Goal: Task Accomplishment & Management: Use online tool/utility

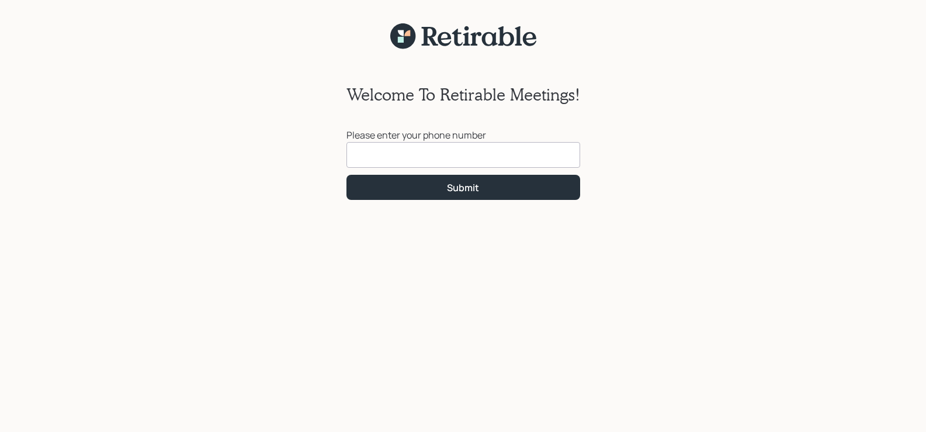
click at [359, 156] on input at bounding box center [463, 155] width 234 height 26
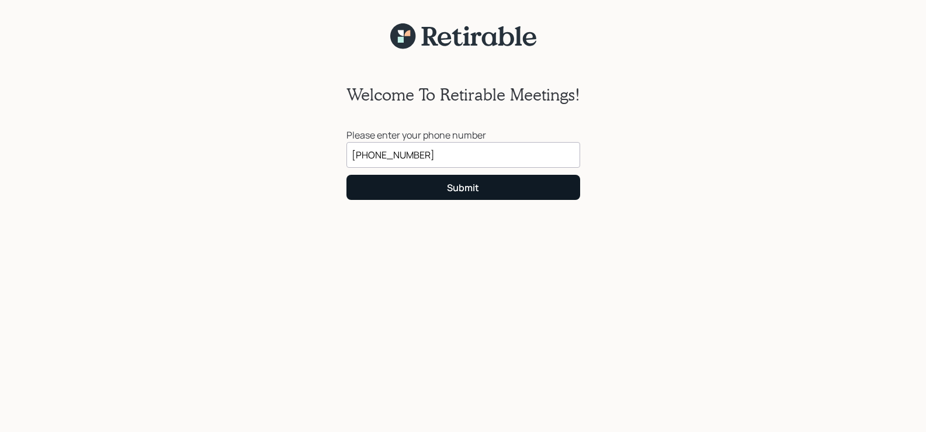
type input "[PHONE_NUMBER]"
click at [457, 183] on div "Submit" at bounding box center [463, 187] width 32 height 13
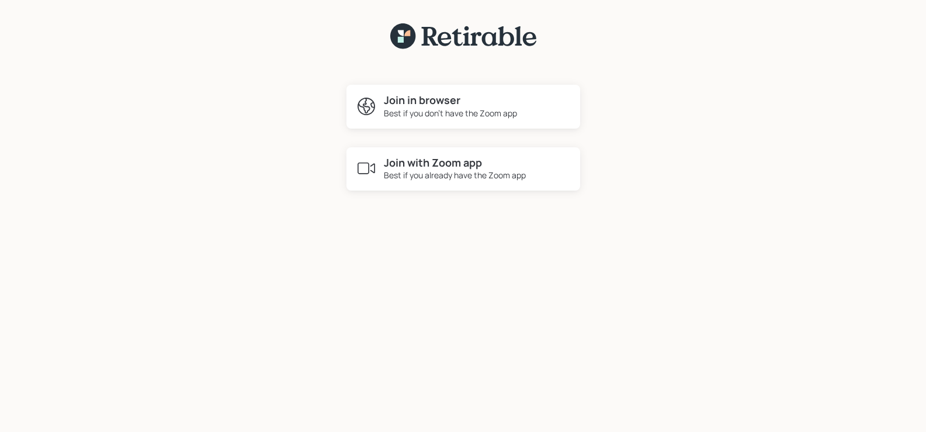
click at [437, 166] on h4 "Join with Zoom app" at bounding box center [455, 163] width 142 height 13
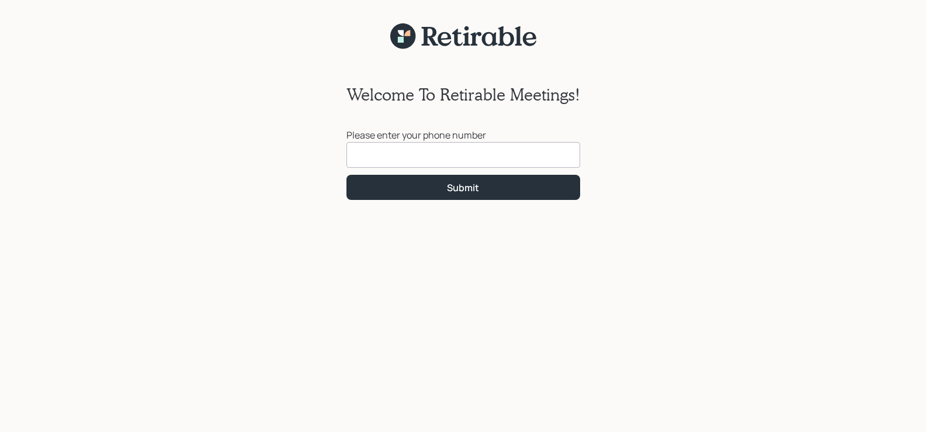
click at [395, 148] on input at bounding box center [463, 155] width 234 height 26
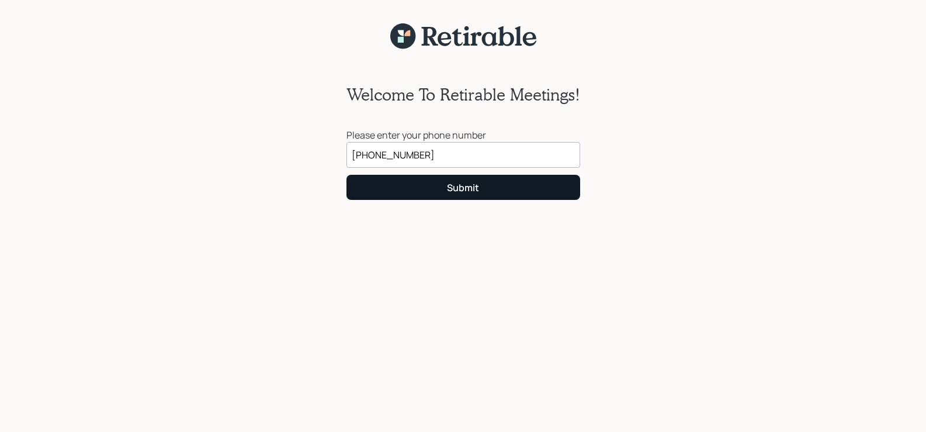
type input "[PHONE_NUMBER]"
click at [451, 180] on button "Submit" at bounding box center [463, 187] width 234 height 25
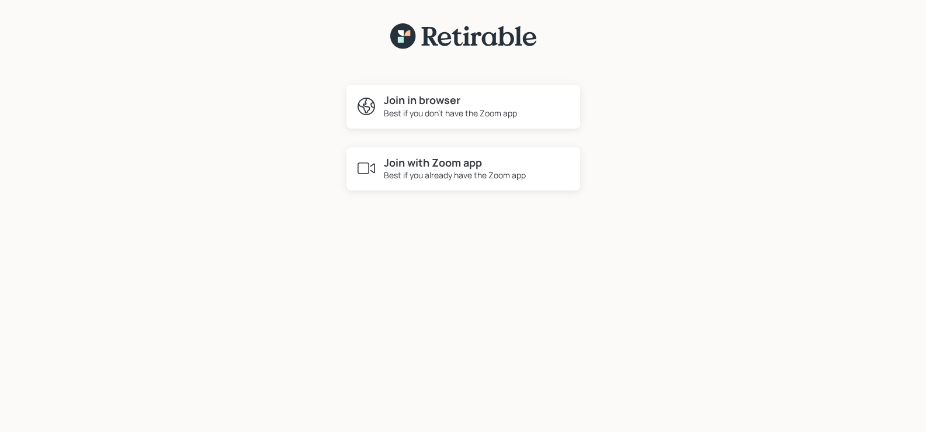
click at [425, 97] on h4 "Join in browser" at bounding box center [450, 100] width 133 height 13
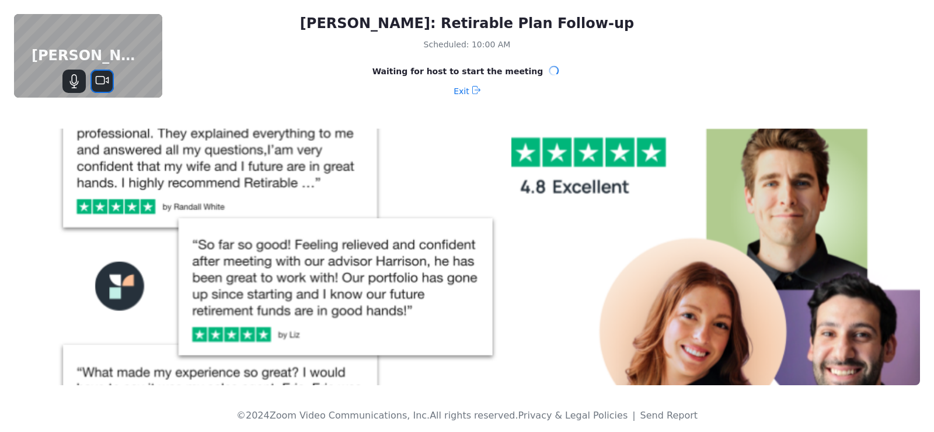
click at [100, 78] on icon "Stop Video" at bounding box center [102, 81] width 14 height 14
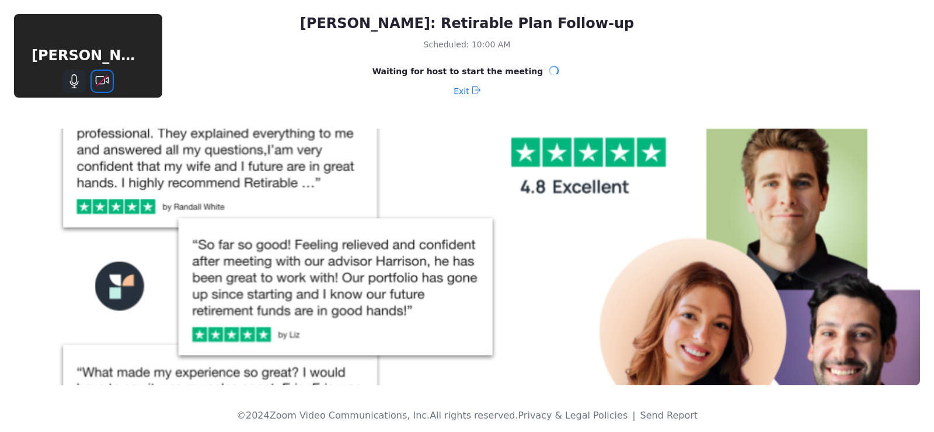
click at [103, 77] on icon "Start Video" at bounding box center [102, 81] width 14 height 14
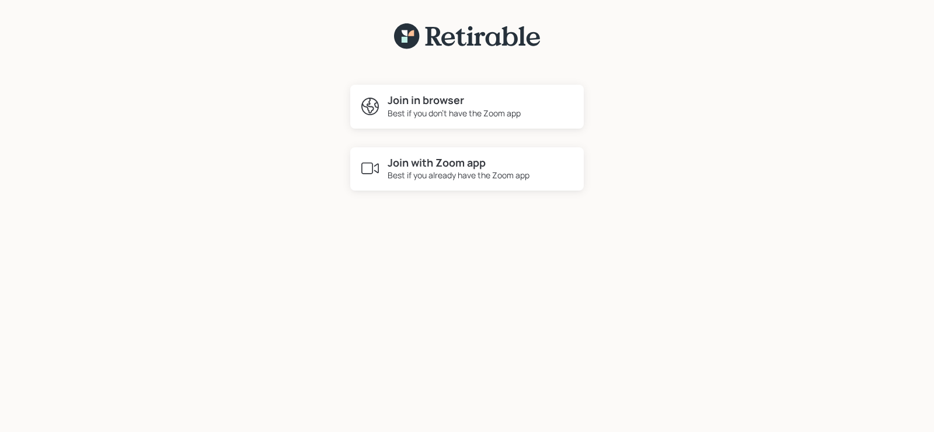
click at [430, 164] on h4 "Join with Zoom app" at bounding box center [459, 163] width 142 height 13
click at [439, 164] on h4 "Join with Zoom app" at bounding box center [459, 163] width 142 height 13
